Goal: Task Accomplishment & Management: Manage account settings

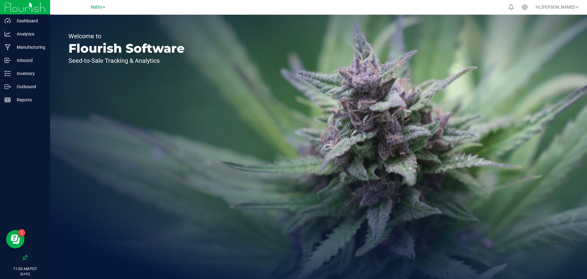
click at [105, 4] on link "Nabis" at bounding box center [98, 7] width 14 height 6
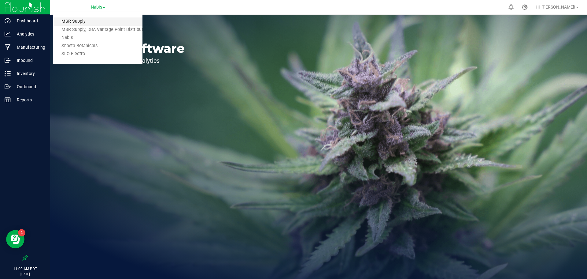
click at [93, 19] on link "MSR Supply" at bounding box center [97, 21] width 89 height 8
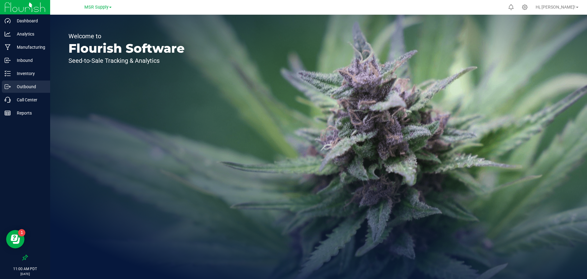
click at [29, 83] on div "Outbound" at bounding box center [26, 86] width 48 height 12
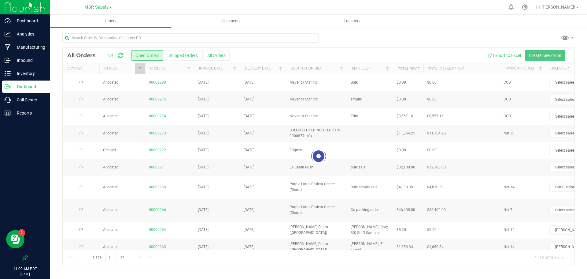
click at [216, 55] on div at bounding box center [319, 156] width 512 height 217
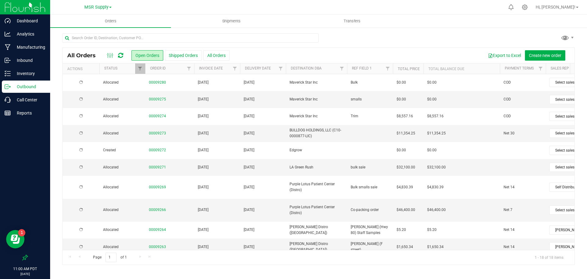
click at [216, 55] on button "All Orders" at bounding box center [216, 55] width 26 height 10
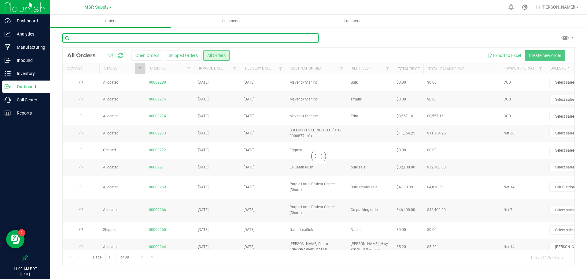
click at [174, 40] on input "text" at bounding box center [190, 37] width 256 height 9
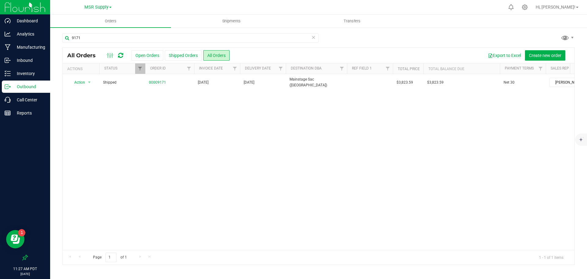
click at [39, 265] on div "11:27 AM PDT 08/19/2025 08/19" at bounding box center [25, 271] width 50 height 16
type input "91"
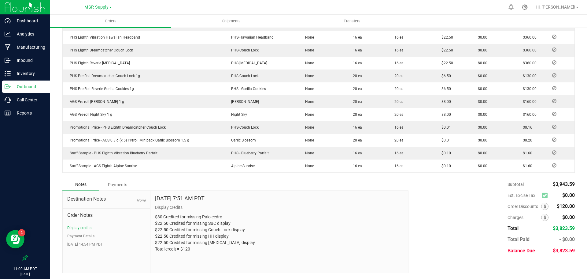
click at [124, 186] on div "Payments" at bounding box center [117, 184] width 37 height 11
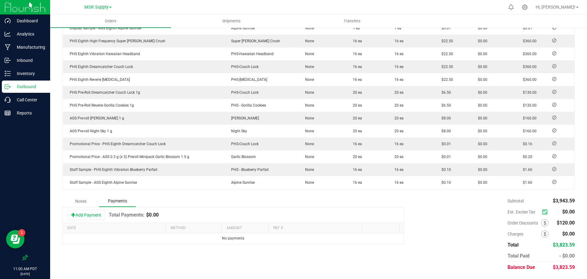
scroll to position [269, 0]
click at [97, 212] on button "Add Payment" at bounding box center [86, 215] width 38 height 10
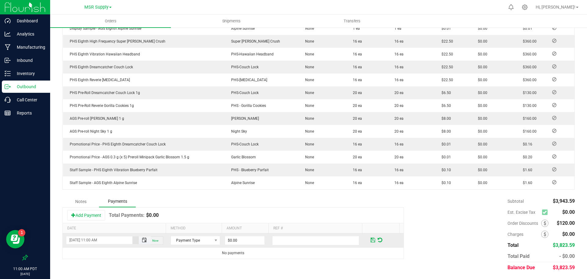
click at [142, 241] on span "Toggle popup" at bounding box center [144, 239] width 5 height 5
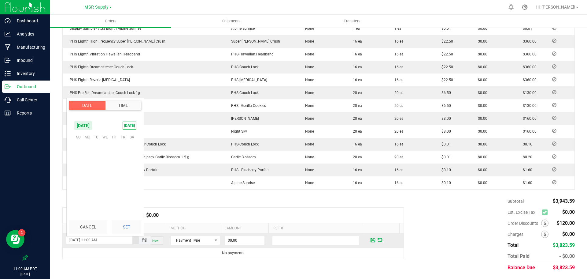
scroll to position [91, 0]
click at [124, 156] on span "8" at bounding box center [123, 155] width 9 height 9
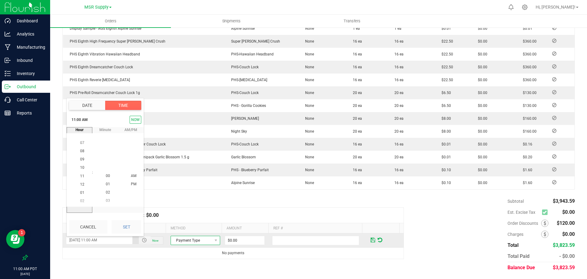
click at [190, 242] on span "Payment Type" at bounding box center [191, 240] width 41 height 9
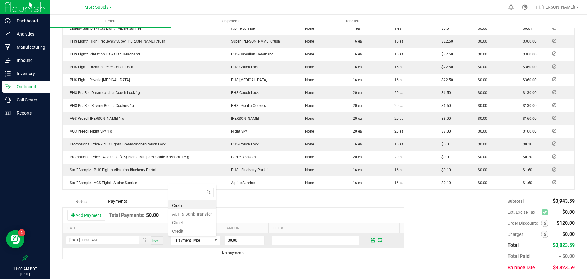
scroll to position [9, 48]
click at [186, 204] on li "Cash" at bounding box center [193, 204] width 48 height 9
type input "$3,823.59"
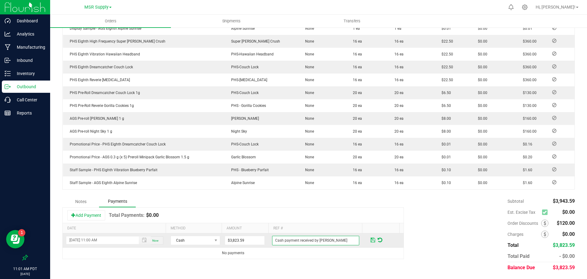
type input "Cash payment received by Diamond"
click at [371, 239] on span at bounding box center [373, 240] width 5 height 6
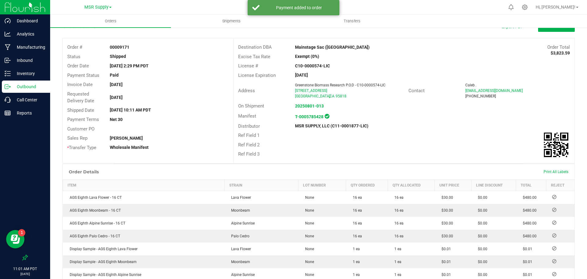
scroll to position [0, 0]
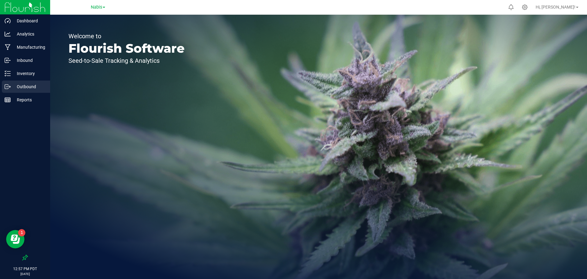
click at [28, 85] on p "Outbound" at bounding box center [29, 86] width 37 height 7
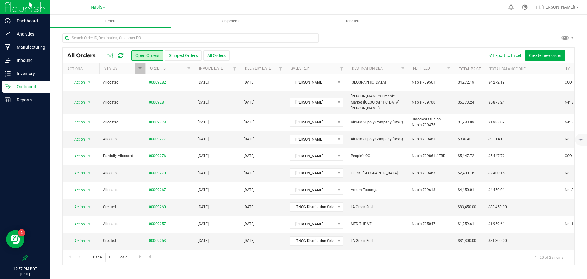
click at [526, 18] on ul "Orders Shipments Transfers" at bounding box center [343, 21] width 587 height 13
click at [85, 8] on div "Nabis" at bounding box center [97, 6] width 89 height 9
click at [93, 7] on span "Nabis" at bounding box center [96, 8] width 11 height 6
click at [99, 19] on link "MSR Supply" at bounding box center [97, 21] width 89 height 8
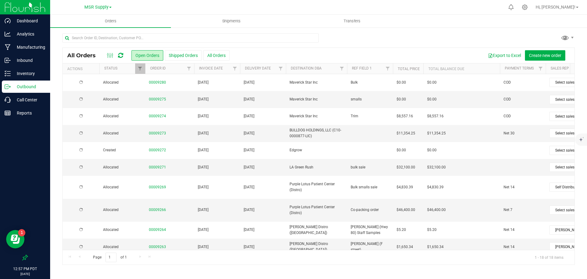
click at [215, 56] on button "All Orders" at bounding box center [216, 55] width 26 height 10
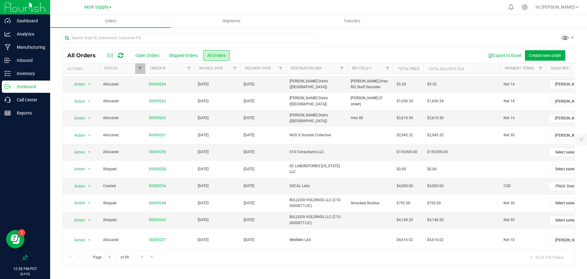
scroll to position [168, 0]
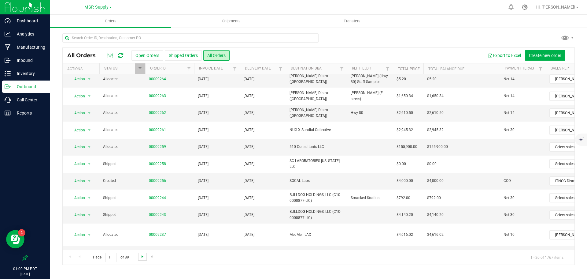
click at [143, 256] on span "Go to the next page" at bounding box center [142, 256] width 5 height 5
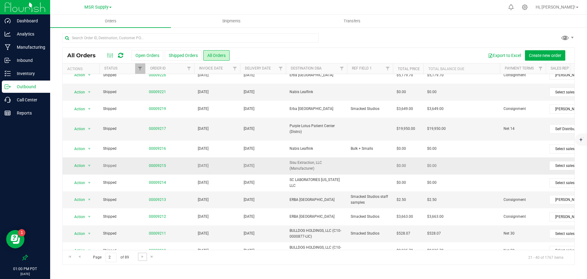
scroll to position [0, 0]
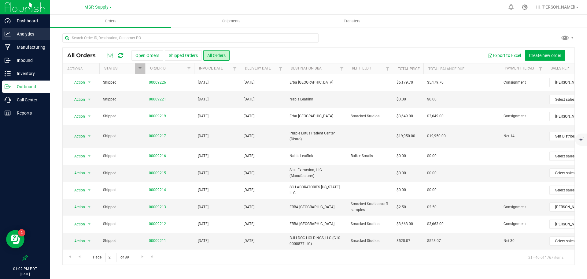
click at [30, 36] on p "Analytics" at bounding box center [29, 33] width 37 height 7
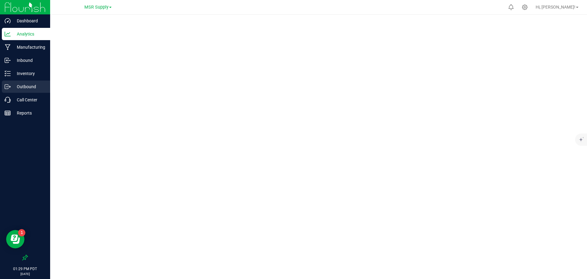
click at [29, 90] on div "Outbound" at bounding box center [26, 86] width 48 height 12
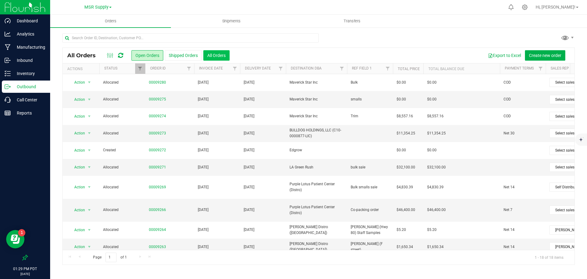
click at [216, 52] on button "All Orders" at bounding box center [216, 55] width 26 height 10
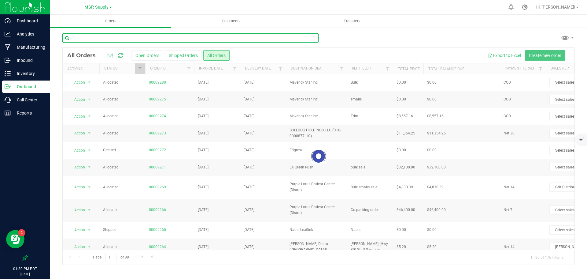
click at [175, 36] on input "text" at bounding box center [190, 37] width 256 height 9
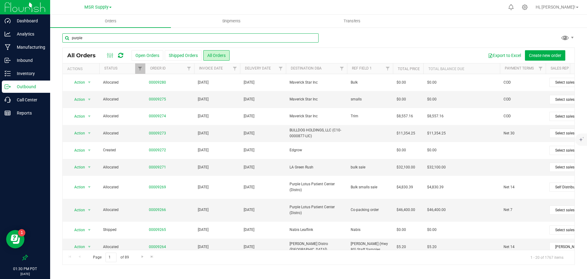
type input "purple"
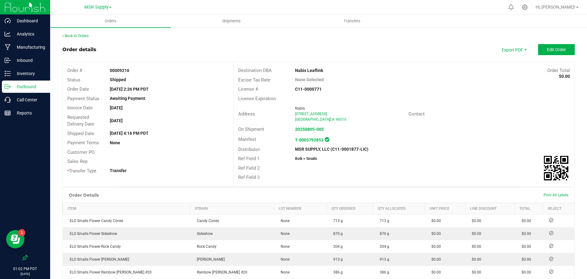
click at [370, 95] on div "License Expiration" at bounding box center [404, 98] width 341 height 9
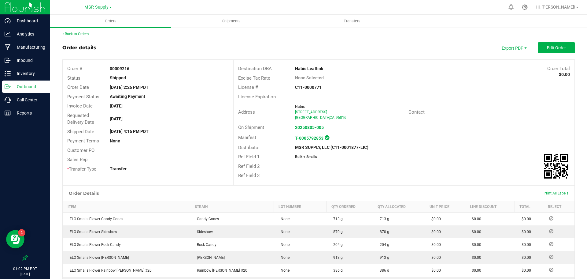
scroll to position [1, 0]
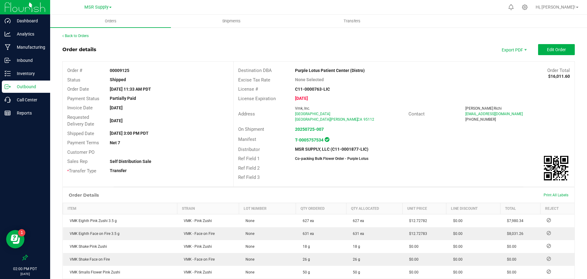
click at [560, 43] on div "Back to Orders Order details Export PDF Edit Order Order # 00009125 Status Ship…" at bounding box center [318, 212] width 513 height 359
click at [559, 51] on span "Edit Order" at bounding box center [556, 49] width 19 height 5
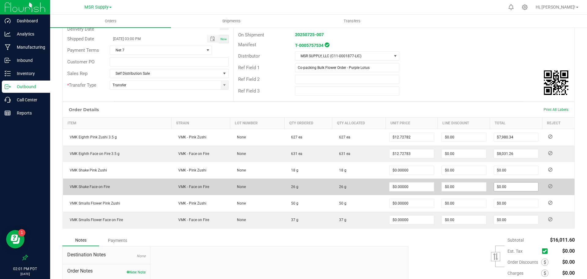
scroll to position [153, 0]
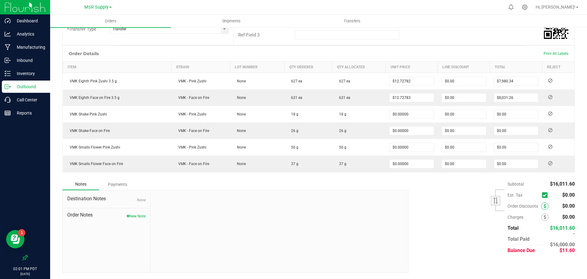
click at [543, 203] on span at bounding box center [544, 205] width 7 height 7
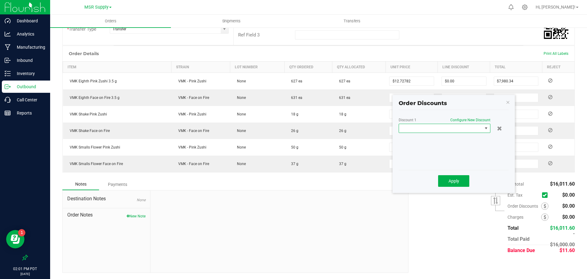
click at [434, 129] on span at bounding box center [440, 128] width 83 height 9
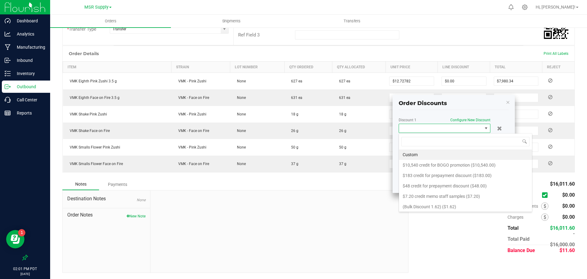
scroll to position [9, 92]
click at [420, 155] on li "Custom" at bounding box center [465, 154] width 133 height 10
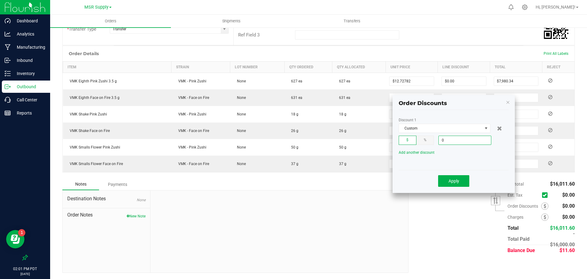
click at [460, 139] on input "0" at bounding box center [465, 140] width 52 height 9
type input "$11.60"
click at [413, 127] on span "Custom" at bounding box center [440, 128] width 83 height 9
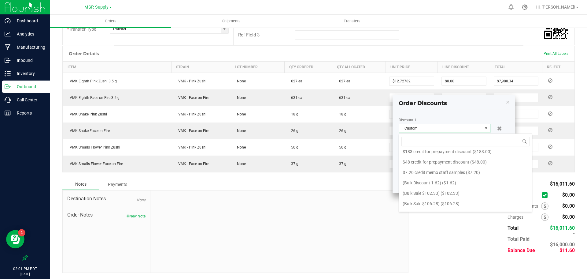
scroll to position [0, 0]
click at [416, 140] on input at bounding box center [466, 141] width 128 height 9
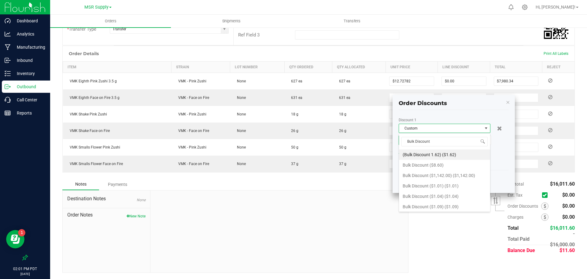
type input "Bulk Discount"
click at [495, 150] on div "Discount 1 Custom $ % $11.60 Add another discount" at bounding box center [454, 142] width 110 height 49
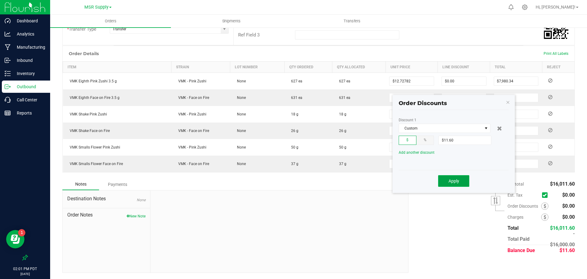
click at [462, 180] on button "Apply" at bounding box center [453, 181] width 31 height 12
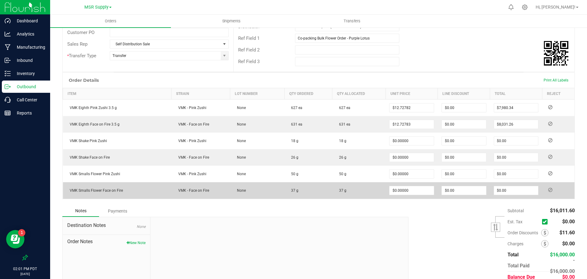
scroll to position [153, 0]
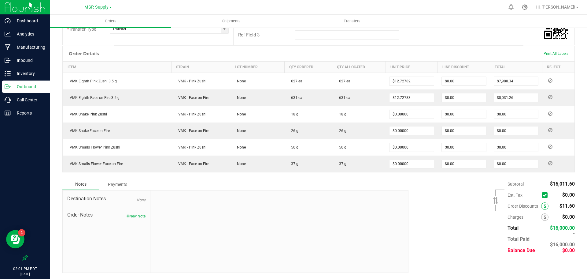
click at [544, 206] on icon at bounding box center [545, 206] width 2 height 4
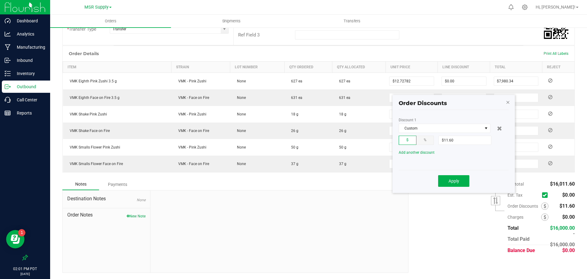
click at [507, 99] on icon "button" at bounding box center [508, 101] width 4 height 7
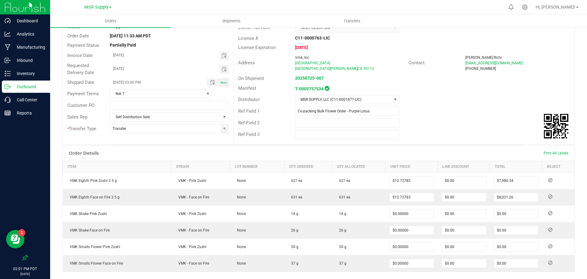
scroll to position [0, 0]
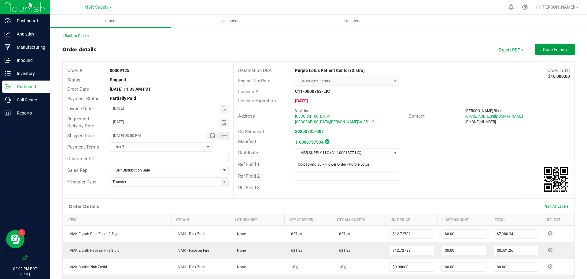
click at [558, 49] on span "Done Editing" at bounding box center [555, 49] width 24 height 5
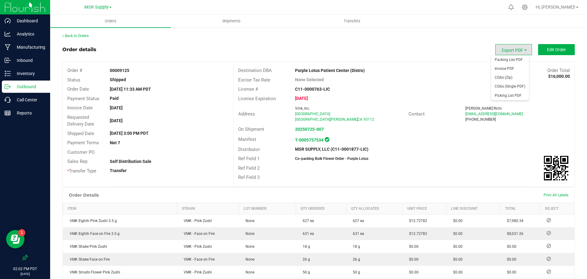
click at [513, 48] on span "Export PDF" at bounding box center [513, 49] width 37 height 11
click at [510, 68] on span "Invoice PDF" at bounding box center [510, 68] width 38 height 9
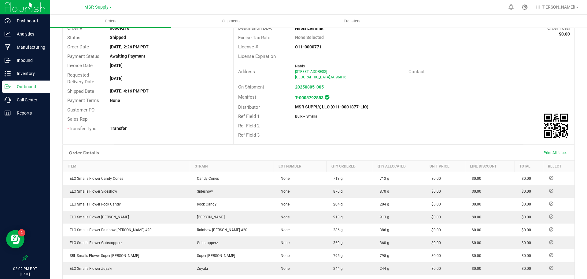
scroll to position [1, 0]
